Goal: Information Seeking & Learning: Learn about a topic

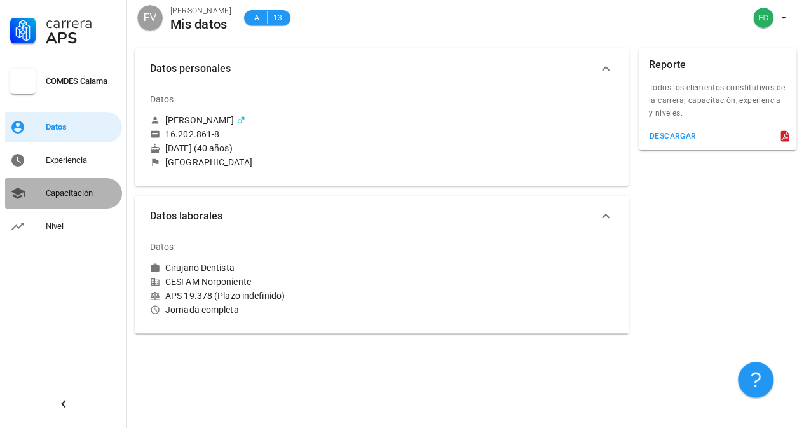
click at [72, 194] on div "Capacitación" at bounding box center [81, 193] width 71 height 10
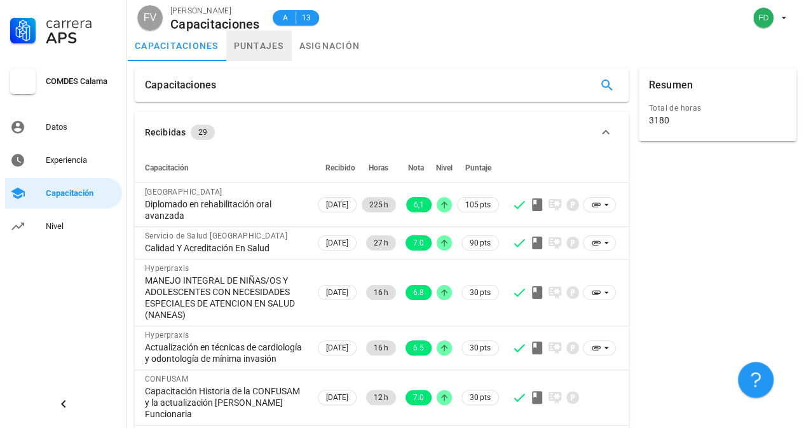
click at [253, 54] on link "puntajes" at bounding box center [258, 45] width 65 height 30
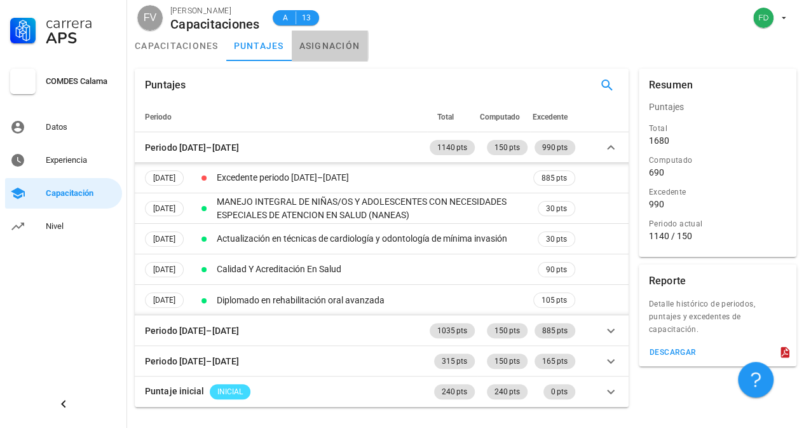
click at [329, 50] on link "asignación" at bounding box center [330, 45] width 76 height 30
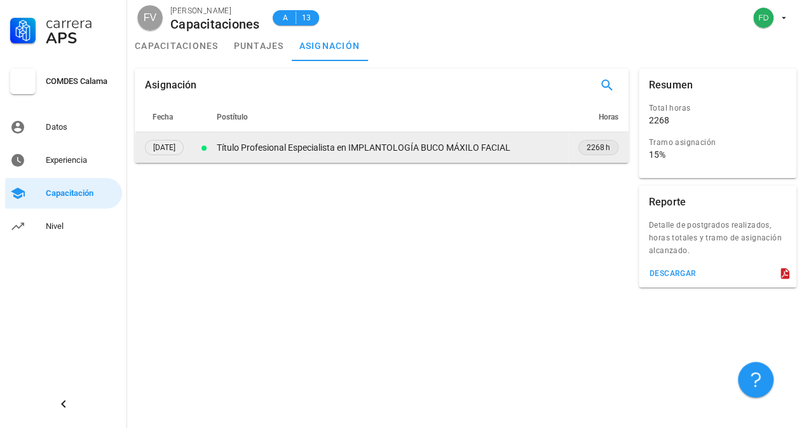
click at [602, 144] on span "2268 h" at bounding box center [598, 147] width 24 height 13
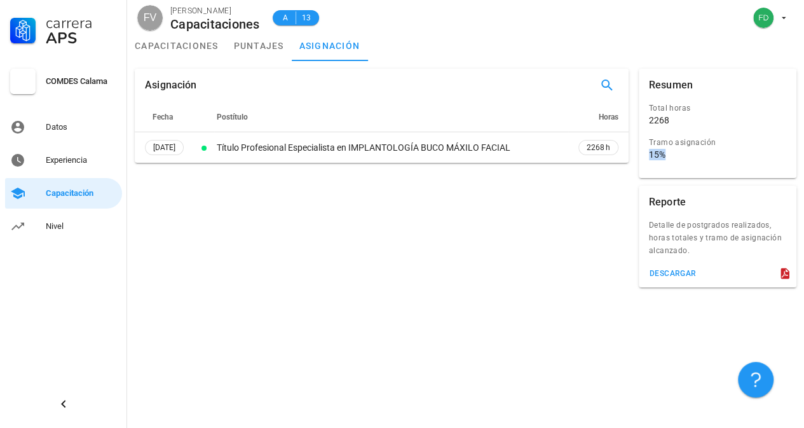
drag, startPoint x: 646, startPoint y: 154, endPoint x: 665, endPoint y: 156, distance: 19.1
click at [665, 156] on div "Tramo asignación 15%" at bounding box center [717, 150] width 142 height 34
click at [653, 153] on div "15%" at bounding box center [657, 154] width 17 height 11
click at [638, 156] on div "Total horas 2268 Tramo asignación 15%" at bounding box center [717, 138] width 163 height 79
click at [666, 147] on div "Tramo asignación" at bounding box center [712, 142] width 127 height 13
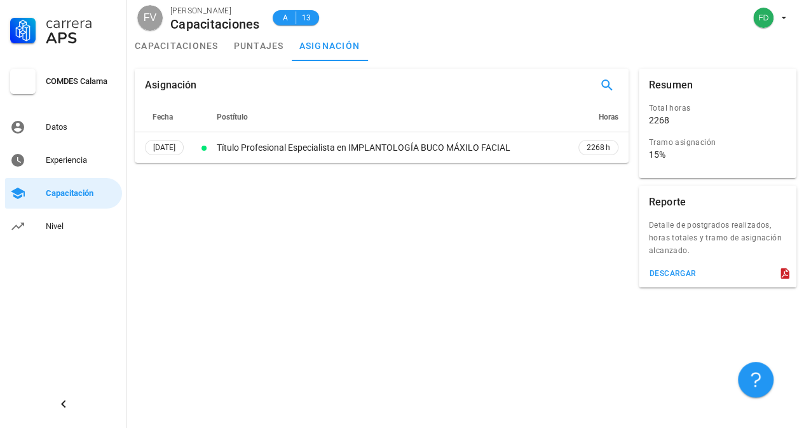
click at [658, 156] on div "15%" at bounding box center [657, 154] width 17 height 11
drag, startPoint x: 662, startPoint y: 156, endPoint x: 646, endPoint y: 158, distance: 16.0
click at [646, 158] on div "Tramo asignación 15%" at bounding box center [717, 150] width 142 height 34
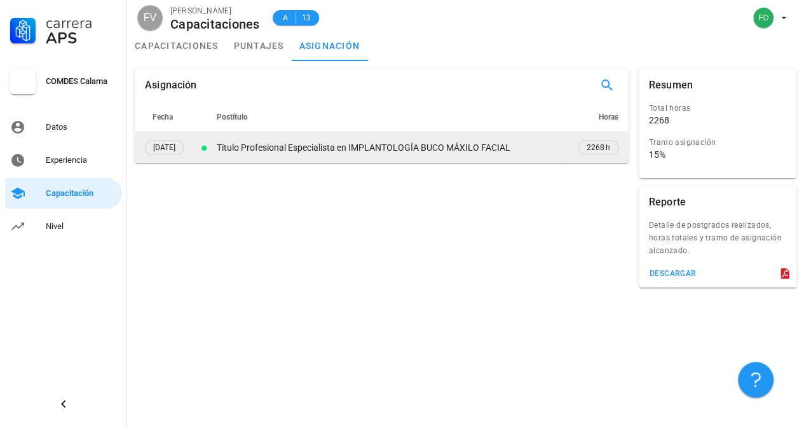
click at [562, 141] on div "Título Profesional Especialista en IMPLANTOLOGÍA BUCO MÁXILO FACIAL" at bounding box center [391, 147] width 349 height 13
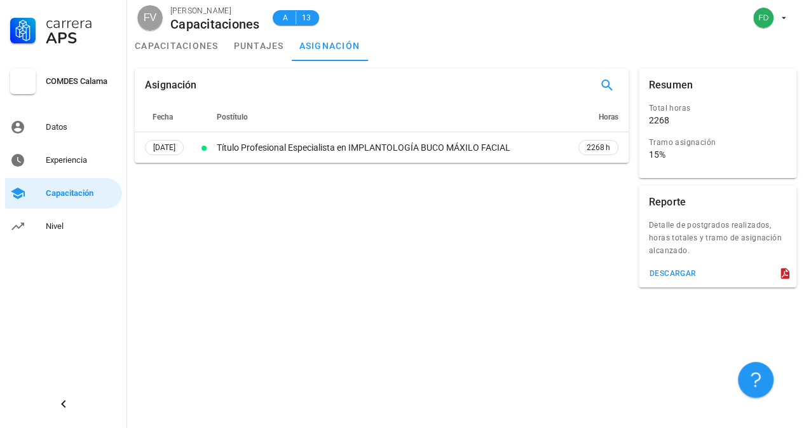
drag, startPoint x: 558, startPoint y: 90, endPoint x: 579, endPoint y: 104, distance: 25.2
click at [539, 236] on div "Asignación Fecha Postítulo Horas [DATE] Título Profesional Especialista en IMPL…" at bounding box center [382, 178] width 504 height 229
click at [567, 86] on div "Asignación" at bounding box center [382, 85] width 494 height 33
click at [80, 162] on div "Experiencia" at bounding box center [81, 160] width 71 height 10
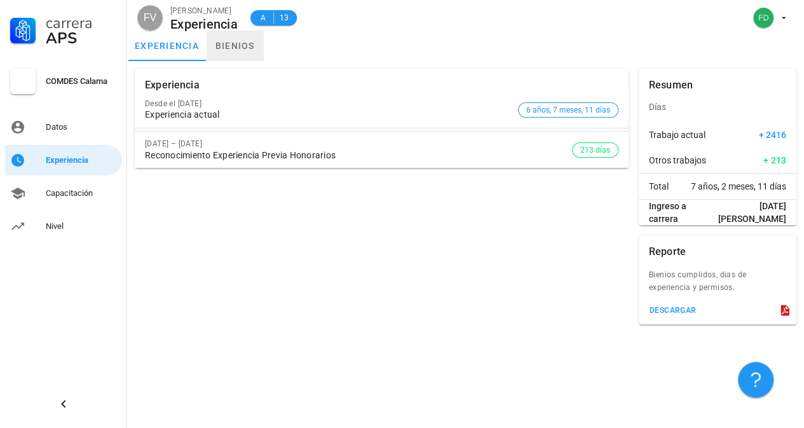
drag, startPoint x: 233, startPoint y: 41, endPoint x: 242, endPoint y: 41, distance: 9.5
click at [234, 41] on link "bienios" at bounding box center [234, 45] width 57 height 30
